Goal: Navigation & Orientation: Go to known website

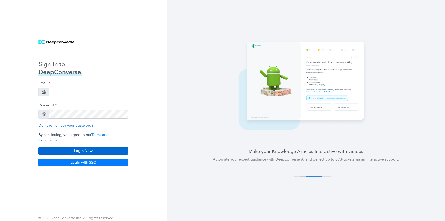
type input "[EMAIL_ADDRESS][DOMAIN_NAME]"
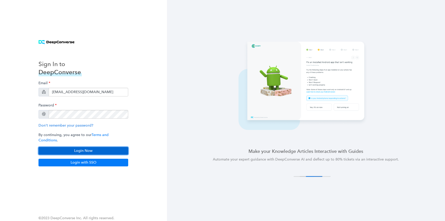
click at [68, 147] on button "Login Now" at bounding box center [84, 151] width 90 height 8
